Goal: Transaction & Acquisition: Purchase product/service

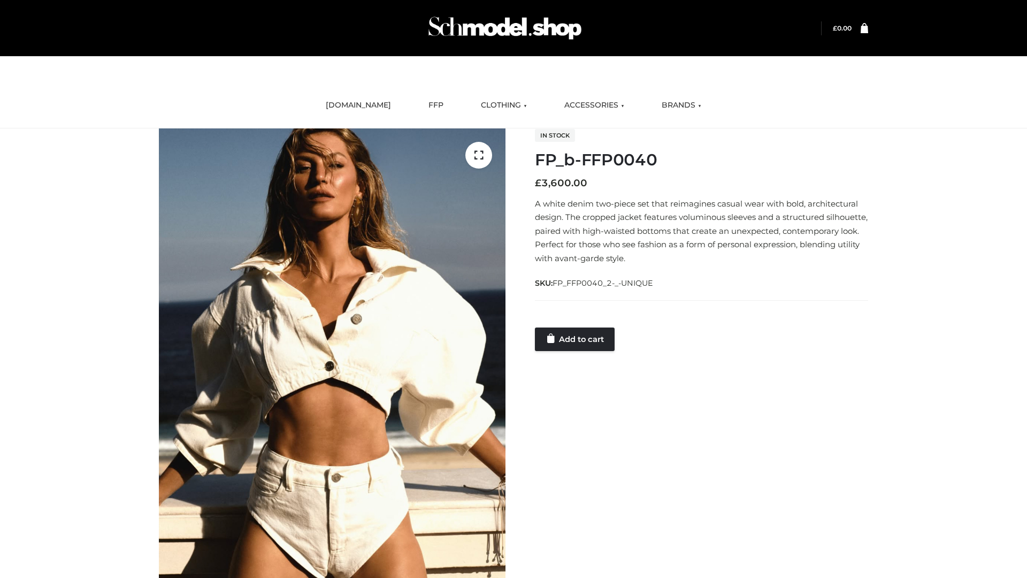
click at [576, 339] on link "Add to cart" at bounding box center [575, 339] width 80 height 24
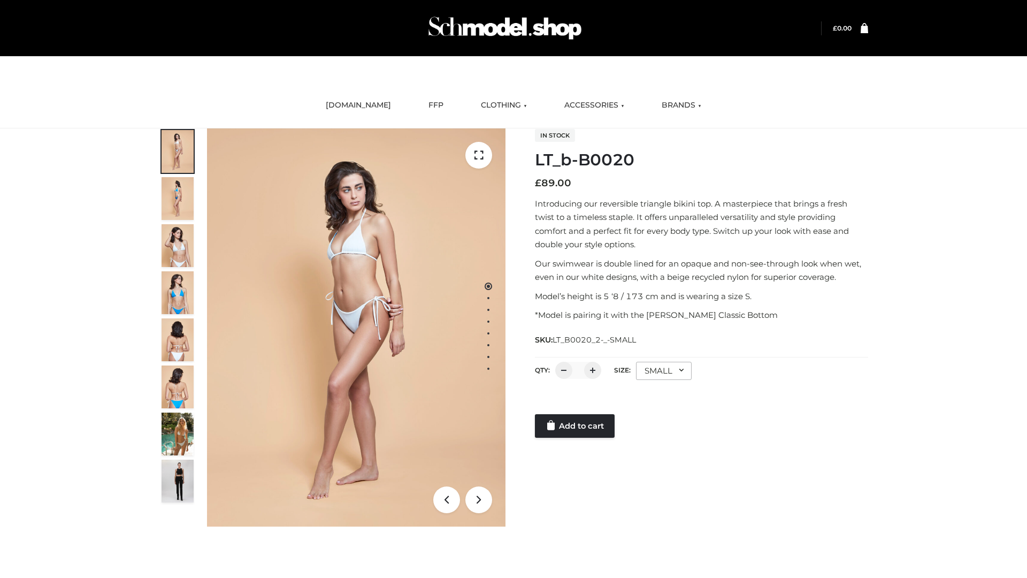
click at [576, 426] on link "Add to cart" at bounding box center [575, 426] width 80 height 24
